Goal: Task Accomplishment & Management: Complete application form

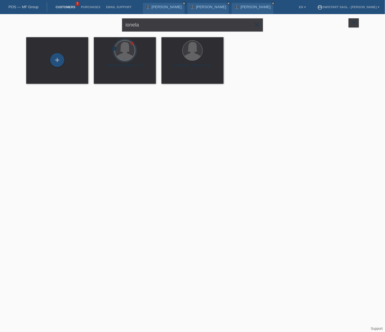
click at [256, 25] on icon "close" at bounding box center [256, 24] width 7 height 7
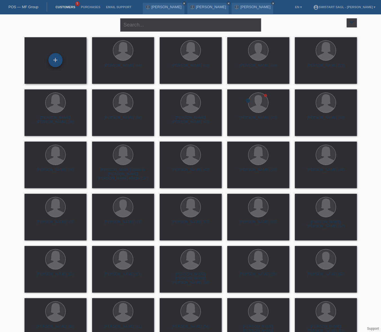
click at [58, 59] on div "+" at bounding box center [55, 60] width 14 height 14
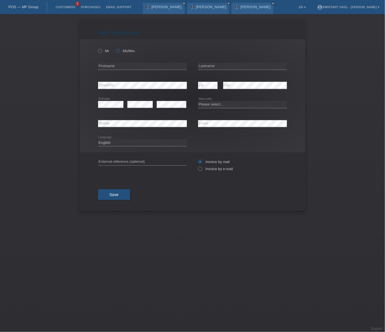
click at [115, 48] on icon at bounding box center [115, 48] width 0 height 0
click at [118, 52] on input "Ms/Mrs" at bounding box center [118, 51] width 4 height 4
radio input "true"
click at [117, 68] on input "text" at bounding box center [142, 66] width 89 height 7
type input "[PERSON_NAME]"
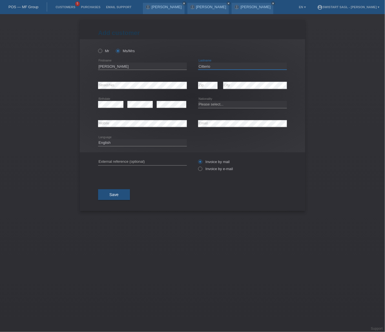
type input "Citterio"
click at [137, 108] on div "error" at bounding box center [139, 104] width 25 height 19
click at [212, 104] on select "Please select... Switzerland Austria Germany Liechtenstein ------------ Afghani…" at bounding box center [242, 104] width 89 height 7
select select "IT"
click at [198, 101] on select "Please select... Switzerland Austria Germany Liechtenstein ------------ Afghani…" at bounding box center [242, 104] width 89 height 7
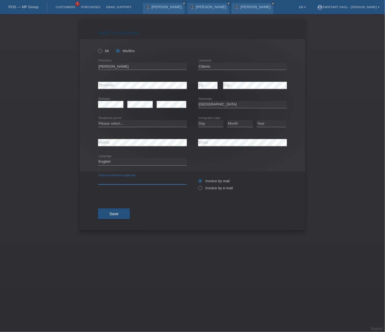
click at [118, 180] on input "text" at bounding box center [142, 180] width 89 height 7
paste input "[PERSON_NAME]"
type input "[PERSON_NAME]"
click at [207, 187] on label "Invoice by e-mail" at bounding box center [215, 188] width 35 height 4
click at [202, 187] on input "Invoice by e-mail" at bounding box center [200, 189] width 4 height 7
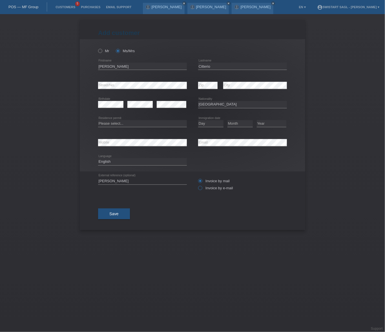
radio input "true"
click at [299, 203] on div "Add customer Add customer Add customer Mr Ms/Mrs Francesca error" at bounding box center [193, 125] width 226 height 210
click at [116, 123] on select "Please select... C B B - Refugee status Other" at bounding box center [142, 123] width 89 height 7
select select "C"
click at [98, 120] on select "Please select... C B B - Refugee status Other" at bounding box center [142, 123] width 89 height 7
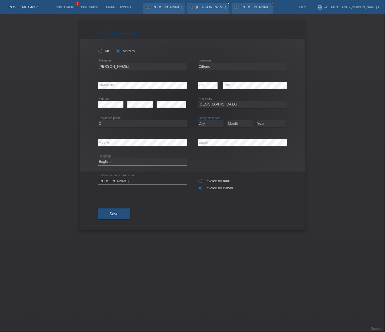
click at [210, 123] on select "Day 01 02 03 04 05 06 07 08 09 10 11" at bounding box center [210, 123] width 25 height 7
click at [198, 120] on select "Day 01 02 03 04 05 06 07 08 09 10 11" at bounding box center [210, 123] width 25 height 7
click at [206, 122] on select "Day 01 02 03 04 05 06 07 08 09 10 11" at bounding box center [210, 123] width 25 height 7
select select "04"
click at [198, 120] on select "Day 01 02 03 04 05 06 07 08 09 10 11" at bounding box center [210, 123] width 25 height 7
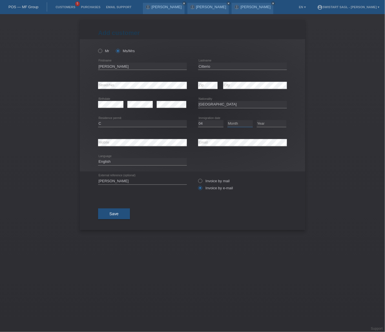
drag, startPoint x: 235, startPoint y: 123, endPoint x: 237, endPoint y: 126, distance: 4.2
click at [235, 123] on select "Month 01 02 03 04 05 06 07 08 09 10 11" at bounding box center [239, 123] width 25 height 7
select select "08"
click at [227, 120] on select "Month 01 02 03 04 05 06 07 08 09 10 11" at bounding box center [239, 123] width 25 height 7
click at [267, 123] on select "Year 2025 2024 2023 2022 2021 2020 2019 2018 2017 2016 2015 2014 2013 2012 2011…" at bounding box center [272, 123] width 30 height 7
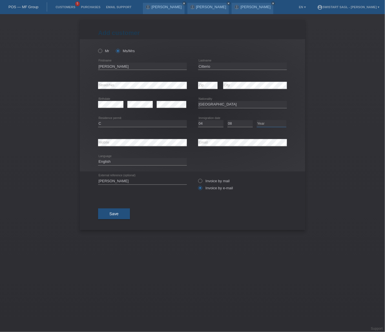
select select "2010"
click at [257, 120] on select "Year 2025 2024 2023 2022 2021 2020 2019 2018 2017 2016 2015 2014 2013 2012 2011…" at bounding box center [272, 123] width 30 height 7
click at [336, 164] on div "Add customer Add customer Add customer Mr Ms/Mrs error" at bounding box center [192, 173] width 385 height 318
click at [116, 215] on span "Save" at bounding box center [113, 213] width 9 height 5
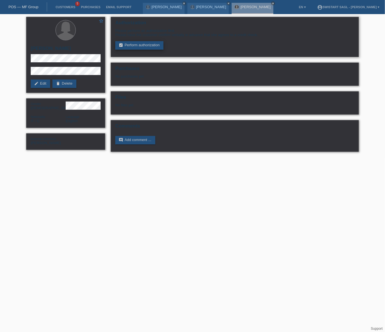
click at [146, 45] on link "assignment_turned_in Perform authorization" at bounding box center [139, 45] width 48 height 8
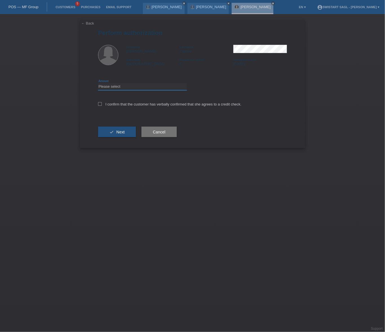
click at [112, 84] on select "Please select CHF 1.00 - CHF 499.00 CHF 500.00 - CHF 1'999.00 CHF 2'000.00 - CH…" at bounding box center [142, 86] width 89 height 7
select select "2"
click at [98, 83] on select "Please select CHF 1.00 - CHF 499.00 CHF 500.00 - CHF 1'999.00 CHF 2'000.00 - CH…" at bounding box center [142, 86] width 89 height 7
click at [108, 105] on label "I confirm that the customer has verbally confirmed that she agrees to a credit …" at bounding box center [169, 104] width 143 height 4
click at [102, 105] on input "I confirm that the customer has verbally confirmed that she agrees to a credit …" at bounding box center [100, 104] width 4 height 4
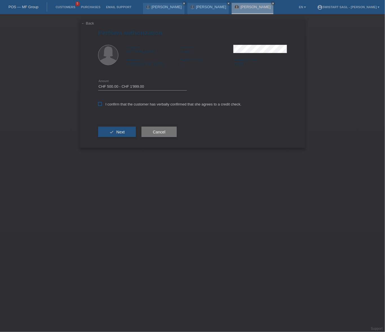
checkbox input "true"
click at [118, 133] on span "Next" at bounding box center [120, 132] width 8 height 5
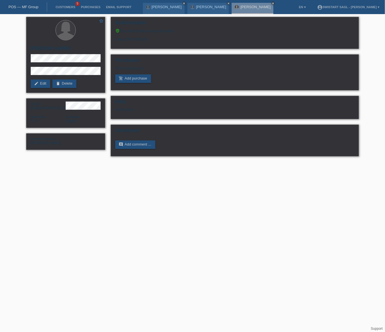
click at [80, 162] on html "POS — MF Group Customers 5 Purchases Email Support [PERSON_NAME] close close cl…" at bounding box center [192, 81] width 385 height 162
click at [141, 76] on link "add_shopping_cart Add purchase" at bounding box center [133, 78] width 36 height 8
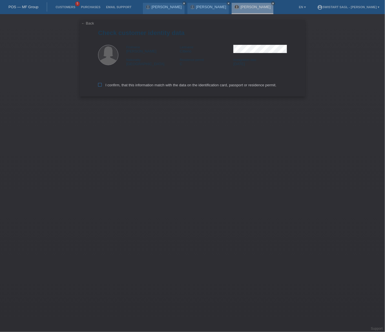
click at [123, 85] on label "I confirm, that this information match with the data on the identification card…" at bounding box center [187, 85] width 178 height 4
click at [102, 85] on input "I confirm, that this information match with the data on the identification card…" at bounding box center [100, 85] width 4 height 4
checkbox input "true"
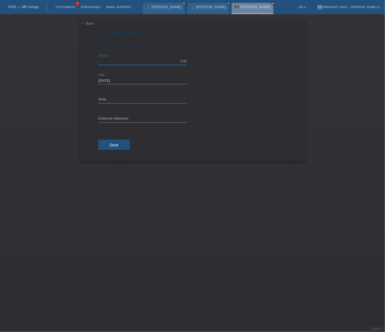
click at [127, 62] on input "text" at bounding box center [142, 61] width 89 height 7
type input "1645.00"
drag, startPoint x: 118, startPoint y: 99, endPoint x: 68, endPoint y: 101, distance: 50.5
click at [55, 96] on div "← Back Add purchase Available amount: CHF 5'000.00 1645.00 error" at bounding box center [192, 173] width 385 height 318
type input "Order 2965"
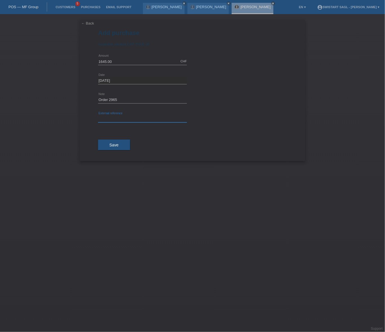
click at [135, 116] on input "text" at bounding box center [142, 118] width 89 height 7
paste input "Order 2965"
type input "Order 2965"
click at [109, 146] on span "Save" at bounding box center [113, 145] width 9 height 5
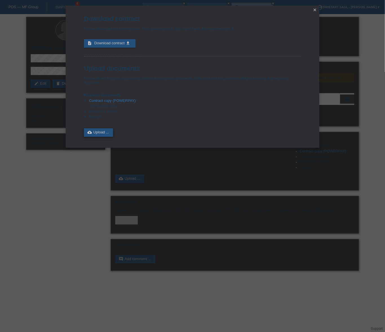
click at [97, 130] on link "cloud_upload Upload ..." at bounding box center [98, 132] width 29 height 8
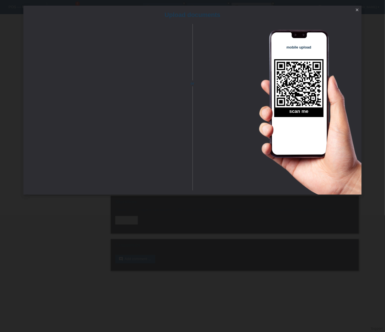
click at [359, 10] on icon "close" at bounding box center [357, 10] width 5 height 5
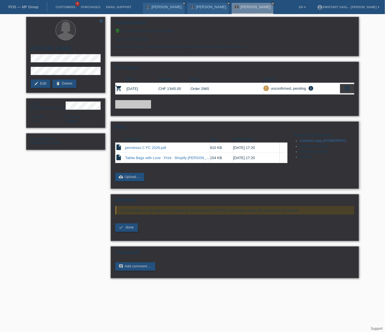
click at [319, 138] on link "Contract copy (POWERPAY)" at bounding box center [323, 140] width 47 height 4
